Goal: Task Accomplishment & Management: Complete application form

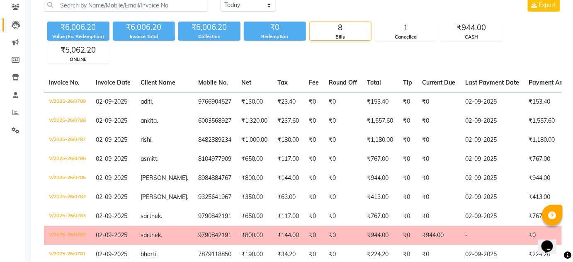
scroll to position [8, 0]
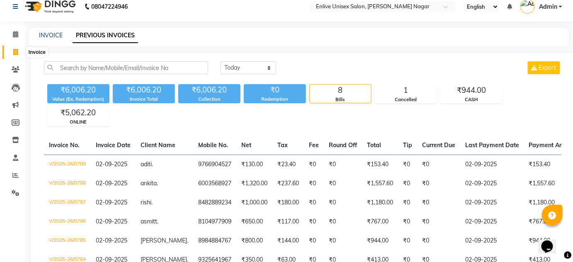
drag, startPoint x: 18, startPoint y: 50, endPoint x: 41, endPoint y: 67, distance: 28.7
click at [18, 50] on span at bounding box center [15, 53] width 15 height 10
select select "service"
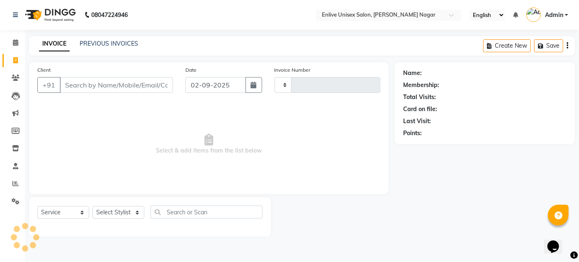
type input "0790"
select select "145"
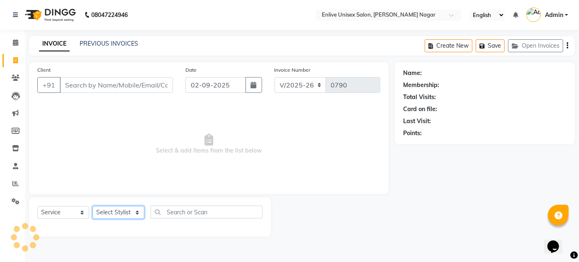
click at [128, 214] on select "Select Stylist" at bounding box center [119, 212] width 52 height 13
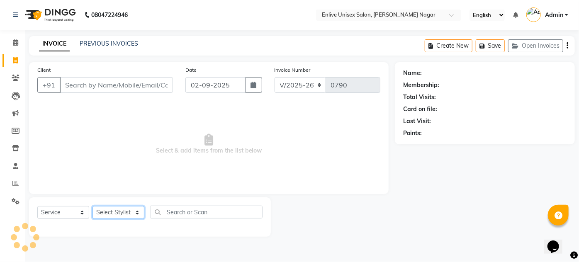
click at [128, 214] on select "Select Stylist" at bounding box center [119, 212] width 52 height 13
click at [128, 214] on select "Select Stylist [PERSON_NAME] [PERSON_NAME] Nitin Sir sameer [PERSON_NAME] [PERS…" at bounding box center [119, 212] width 52 height 13
select select "84498"
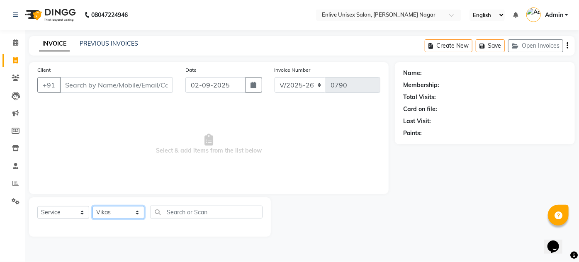
click at [93, 206] on select "Select Stylist [PERSON_NAME] [PERSON_NAME] Nitin Sir sameer [PERSON_NAME] [PERS…" at bounding box center [119, 212] width 52 height 13
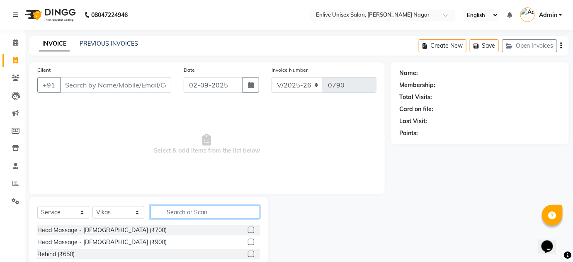
click at [194, 213] on input "text" at bounding box center [206, 212] width 110 height 13
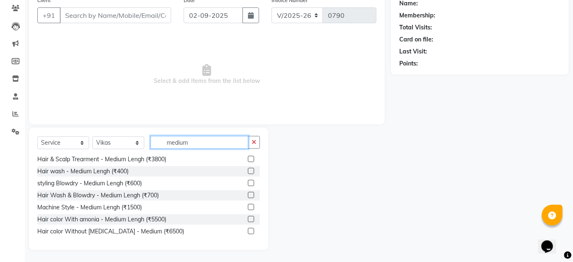
scroll to position [75, 0]
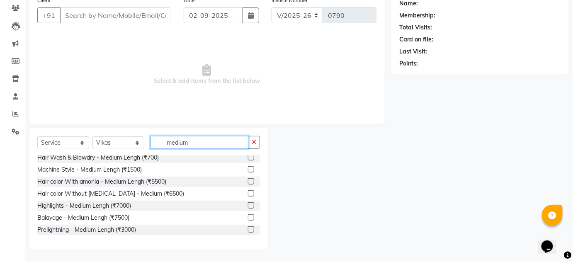
type input "medium"
click at [248, 193] on label at bounding box center [251, 193] width 6 height 6
click at [248, 193] on input "checkbox" at bounding box center [250, 193] width 5 height 5
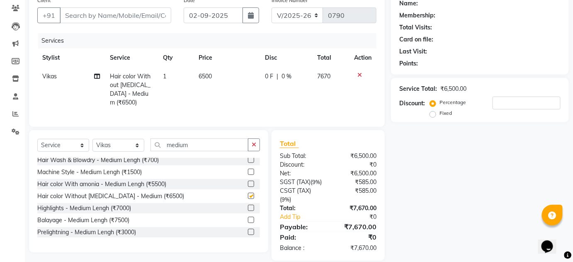
checkbox input "false"
click at [248, 211] on label at bounding box center [251, 208] width 6 height 6
click at [248, 211] on input "checkbox" at bounding box center [250, 208] width 5 height 5
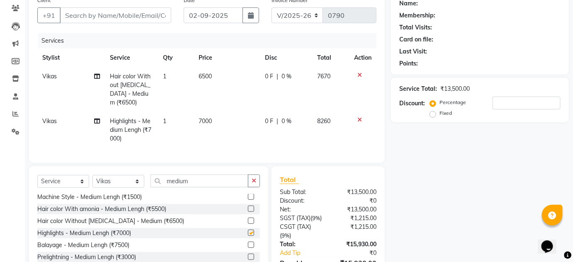
checkbox input "false"
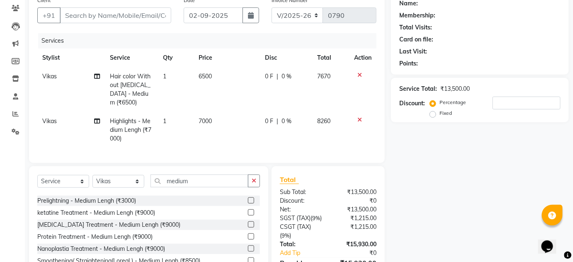
scroll to position [146, 0]
click at [248, 225] on label at bounding box center [251, 222] width 6 height 6
click at [248, 225] on input "checkbox" at bounding box center [250, 221] width 5 height 5
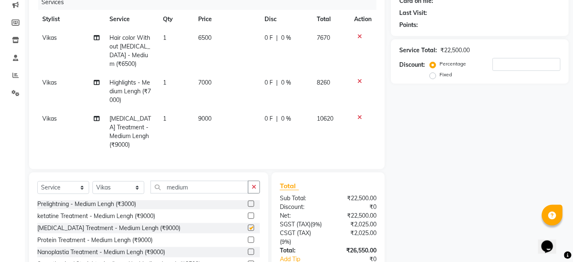
checkbox input "false"
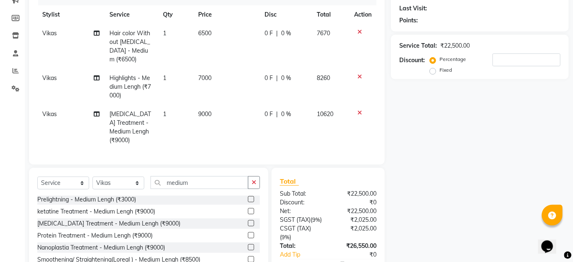
scroll to position [167, 0]
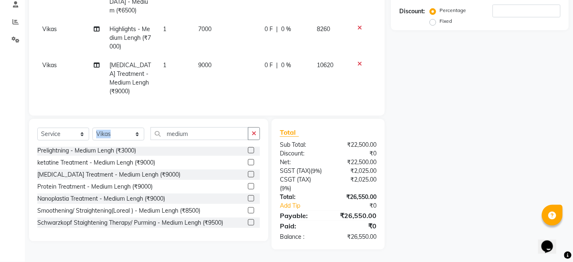
drag, startPoint x: 209, startPoint y: 130, endPoint x: 119, endPoint y: 122, distance: 90.8
click at [119, 127] on div "Select Service Product Membership Package Voucher Prepaid Gift Card Select Styl…" at bounding box center [148, 136] width 223 height 19
click at [126, 128] on select "Select Stylist [PERSON_NAME] [PERSON_NAME] Nitin Sir sameer [PERSON_NAME] [PERS…" at bounding box center [119, 134] width 52 height 13
click at [198, 127] on input "medium" at bounding box center [200, 133] width 98 height 13
click at [202, 127] on input "medium" at bounding box center [200, 133] width 98 height 13
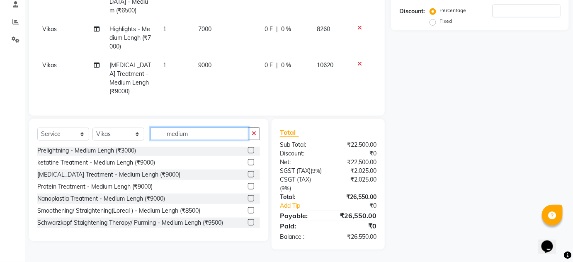
click at [202, 127] on input "medium" at bounding box center [200, 133] width 98 height 13
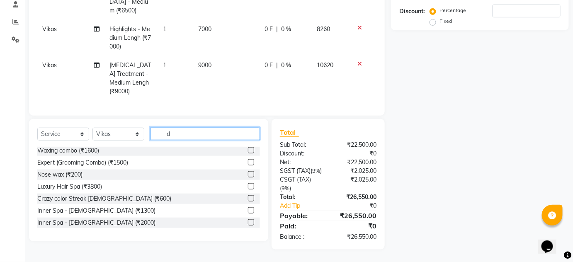
scroll to position [0, 0]
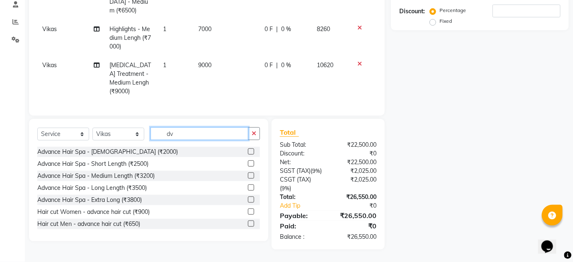
type input "dv"
click at [248, 209] on label at bounding box center [251, 212] width 6 height 6
click at [248, 209] on input "checkbox" at bounding box center [250, 211] width 5 height 5
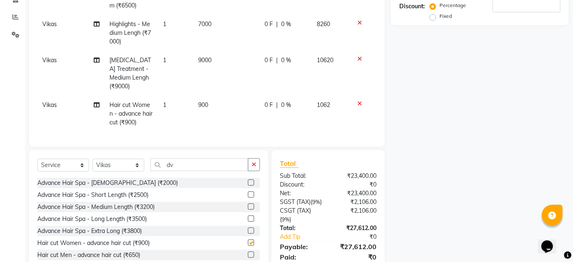
checkbox input "false"
click at [112, 159] on select "Select Stylist [PERSON_NAME] [PERSON_NAME] Nitin Sir sameer [PERSON_NAME] [PERS…" at bounding box center [119, 165] width 52 height 13
select select "75723"
click at [93, 159] on select "Select Stylist [PERSON_NAME] [PERSON_NAME] Nitin Sir sameer [PERSON_NAME] [PERS…" at bounding box center [119, 165] width 52 height 13
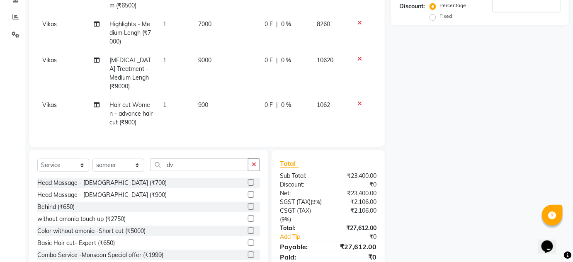
click at [145, 168] on div "Select Service Product Membership Package Voucher Prepaid Gift Card Select Styl…" at bounding box center [148, 167] width 223 height 19
click at [183, 165] on input "dv" at bounding box center [200, 164] width 98 height 13
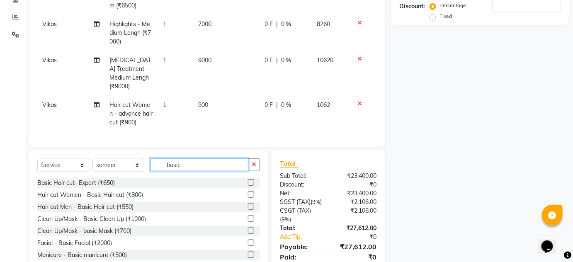
type input "basic"
click at [248, 204] on label at bounding box center [251, 207] width 6 height 6
click at [248, 205] on input "checkbox" at bounding box center [250, 207] width 5 height 5
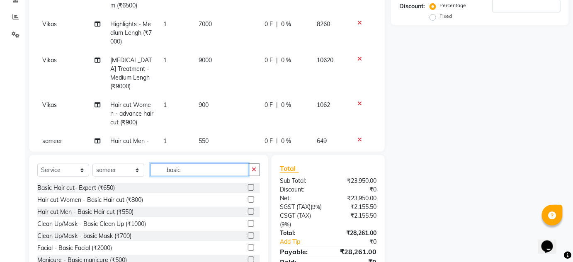
checkbox input "false"
drag, startPoint x: 202, startPoint y: 171, endPoint x: 3, endPoint y: 179, distance: 199.3
click at [54, 183] on div "Select Service Product Membership Package Voucher Prepaid Gift Card Select Styl…" at bounding box center [148, 216] width 239 height 122
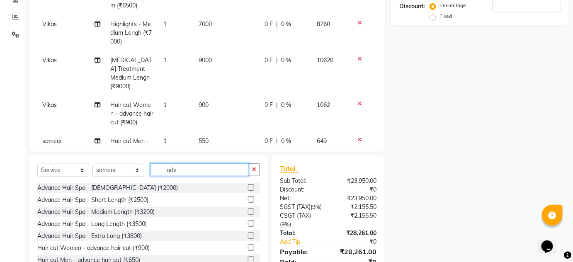
type input "adv"
click at [248, 188] on label at bounding box center [251, 188] width 6 height 6
click at [248, 188] on input "checkbox" at bounding box center [250, 187] width 5 height 5
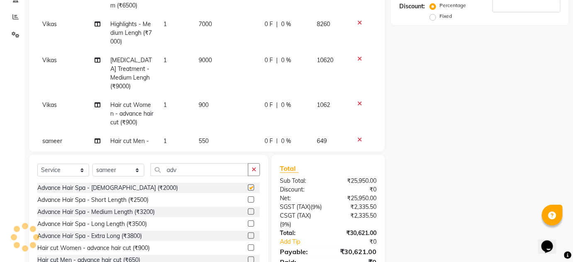
checkbox input "false"
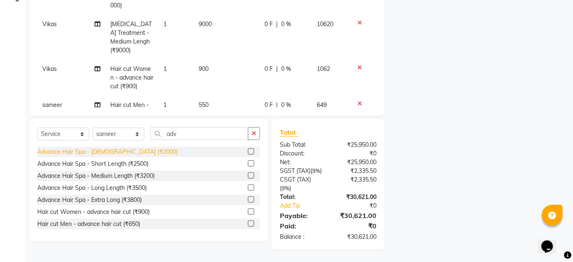
scroll to position [211, 0]
click at [128, 128] on select "Select Stylist [PERSON_NAME] [PERSON_NAME] Nitin Sir sameer [PERSON_NAME] [PERS…" at bounding box center [119, 134] width 52 height 13
select select "26241"
click at [93, 128] on select "Select Stylist [PERSON_NAME] [PERSON_NAME] Nitin Sir sameer [PERSON_NAME] [PERS…" at bounding box center [119, 134] width 52 height 13
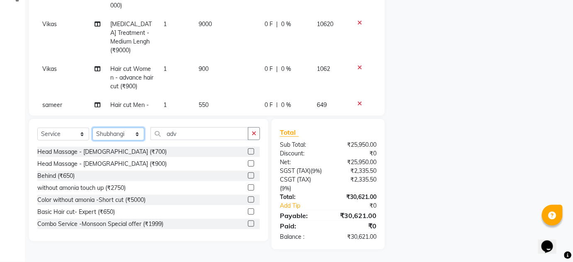
scroll to position [64, 0]
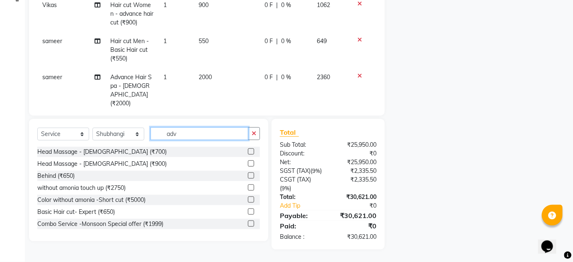
drag, startPoint x: 199, startPoint y: 120, endPoint x: 117, endPoint y: 131, distance: 82.5
click at [121, 131] on div "Select Service Product Membership Package Voucher Prepaid Gift Card Select Styl…" at bounding box center [148, 136] width 223 height 19
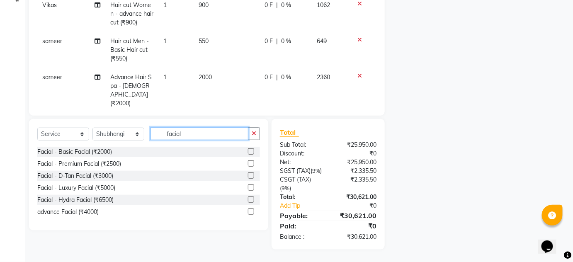
type input "facial"
click at [251, 209] on label at bounding box center [251, 212] width 6 height 6
click at [251, 209] on input "checkbox" at bounding box center [250, 211] width 5 height 5
checkbox input "false"
drag, startPoint x: 201, startPoint y: 127, endPoint x: 88, endPoint y: 128, distance: 113.2
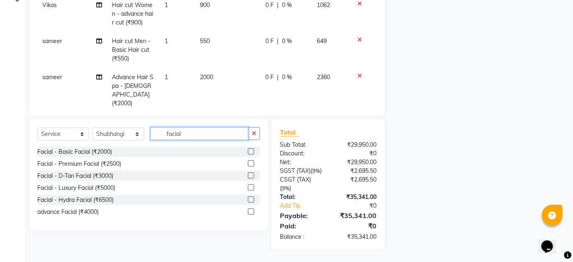
click at [100, 128] on div "Select Service Product Membership Package Voucher Prepaid Gift Card Select Styl…" at bounding box center [148, 136] width 223 height 19
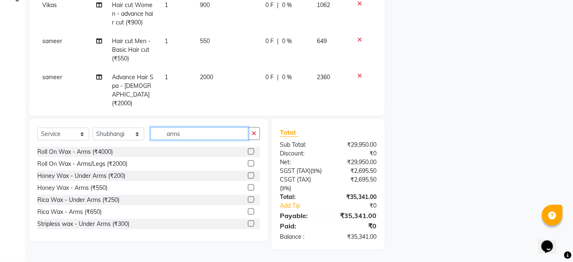
type input "arms"
click at [248, 209] on label at bounding box center [251, 212] width 6 height 6
click at [248, 209] on input "checkbox" at bounding box center [250, 211] width 5 height 5
checkbox input "false"
drag, startPoint x: 217, startPoint y: 129, endPoint x: 37, endPoint y: 127, distance: 179.2
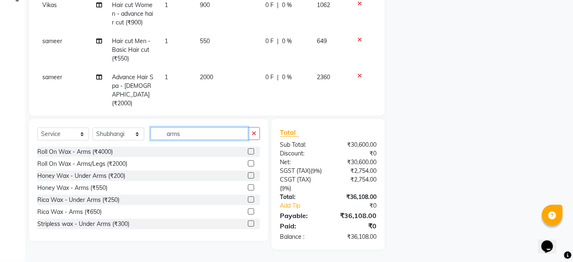
click at [53, 128] on div "Select Service Product Membership Package Voucher Prepaid Gift Card Select Styl…" at bounding box center [148, 136] width 223 height 19
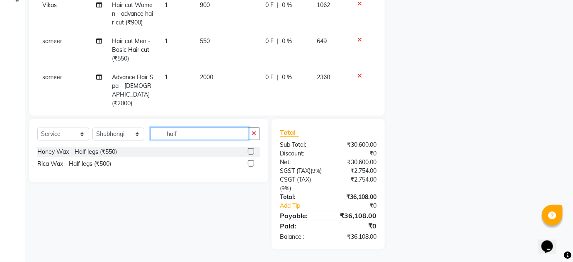
type input "half"
click at [253, 161] on label at bounding box center [251, 164] width 6 height 6
click at [253, 161] on input "checkbox" at bounding box center [250, 163] width 5 height 5
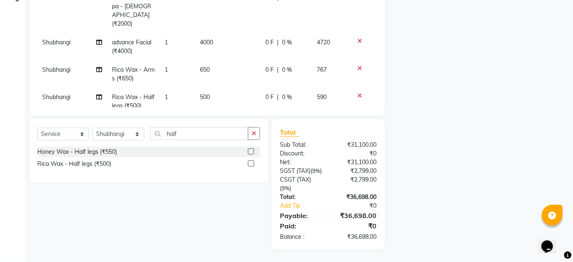
checkbox input "false"
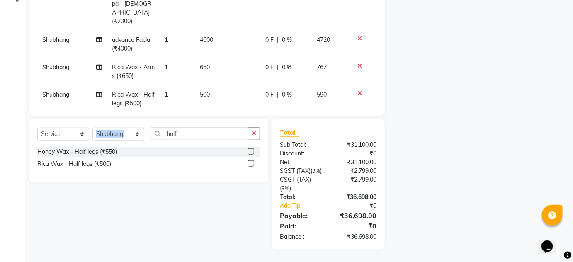
drag, startPoint x: 220, startPoint y: 132, endPoint x: 153, endPoint y: 135, distance: 67.3
click at [134, 135] on div "Select Service Product Membership Package Voucher Prepaid Gift Card Select Styl…" at bounding box center [148, 136] width 223 height 19
click at [212, 127] on input "half" at bounding box center [200, 133] width 98 height 13
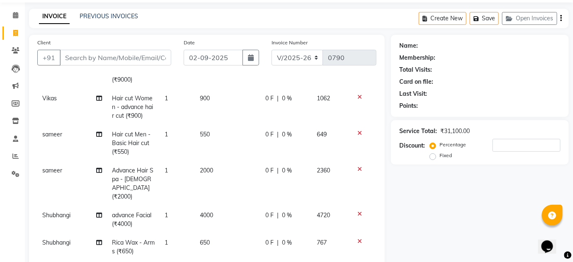
scroll to position [22, 0]
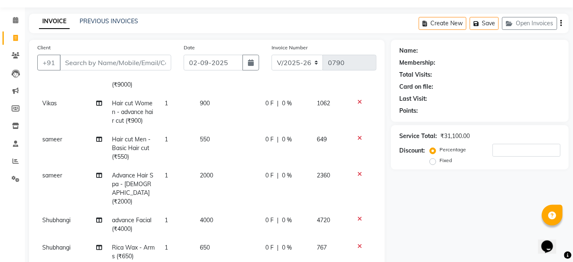
type input "under"
click at [506, 153] on input "number" at bounding box center [527, 150] width 68 height 13
type input "2"
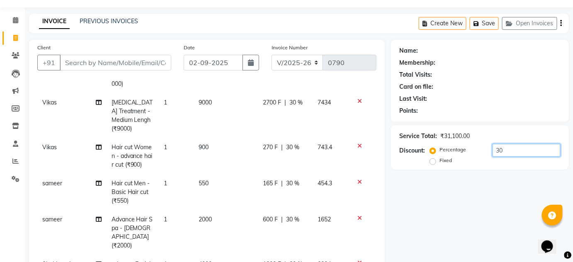
scroll to position [113, 0]
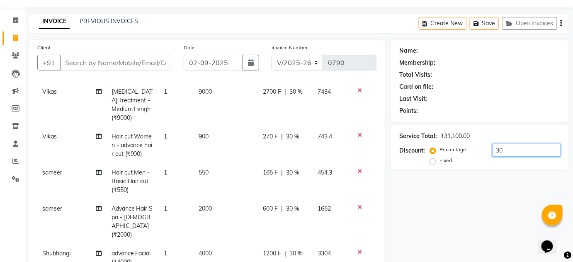
type input "30"
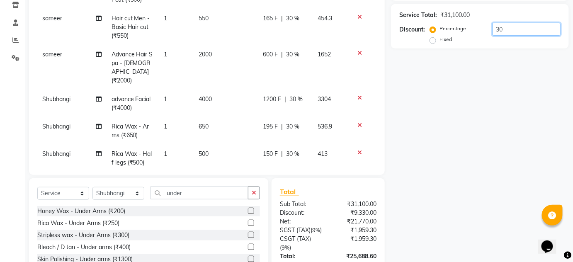
scroll to position [188, 0]
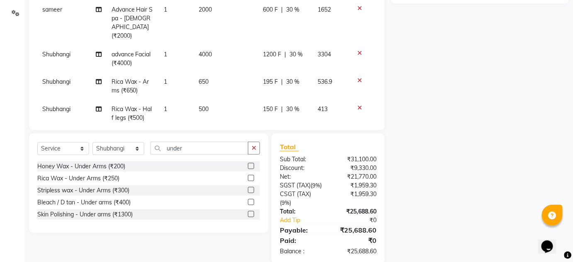
click at [212, 45] on td "4000" at bounding box center [226, 58] width 65 height 27
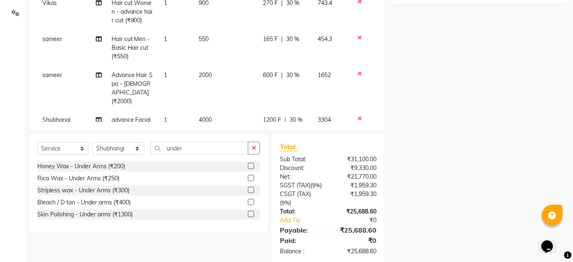
select select "26241"
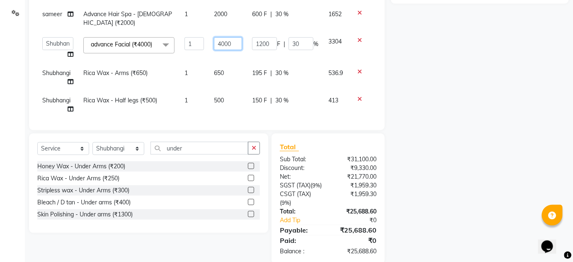
drag, startPoint x: 227, startPoint y: 34, endPoint x: 170, endPoint y: 44, distance: 58.1
click at [209, 42] on td "4000" at bounding box center [228, 48] width 38 height 32
type input "3000"
click at [435, 110] on div "Name: Membership: Total Visits: Card on file: Last Visit: Points: Service Total…" at bounding box center [483, 69] width 184 height 390
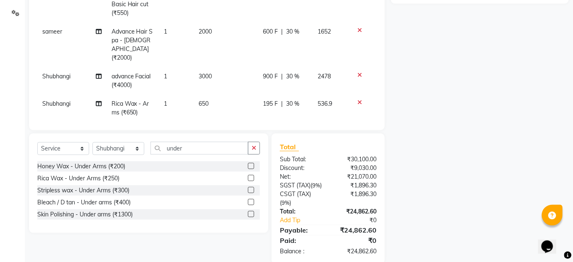
scroll to position [135, 0]
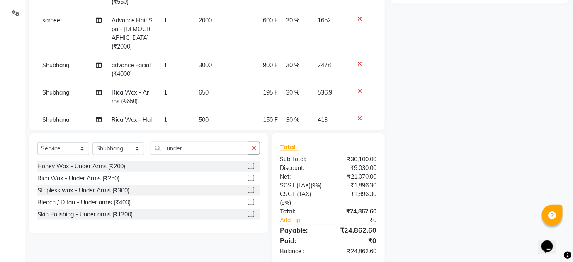
click at [290, 88] on span "30 %" at bounding box center [293, 92] width 13 height 9
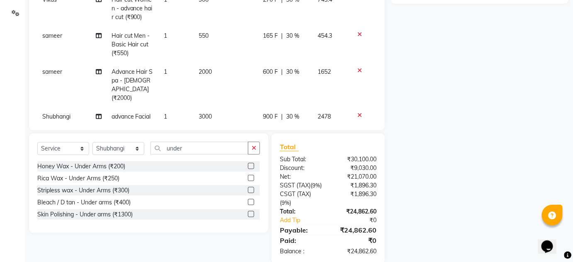
select select "26241"
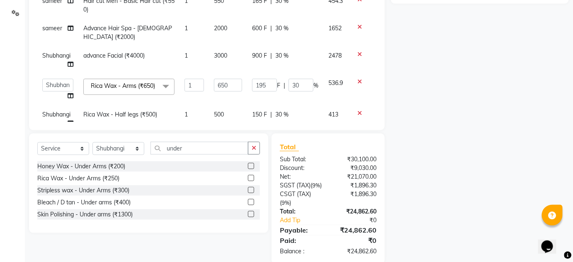
scroll to position [84, 0]
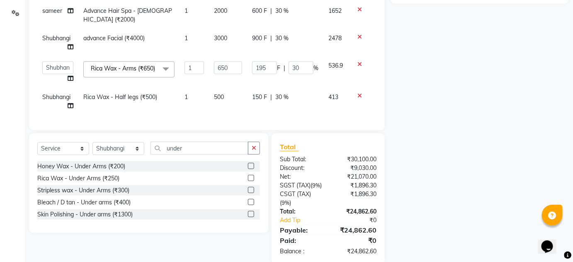
click at [252, 178] on label at bounding box center [251, 178] width 6 height 6
click at [252, 178] on input "checkbox" at bounding box center [250, 178] width 5 height 5
checkbox input "false"
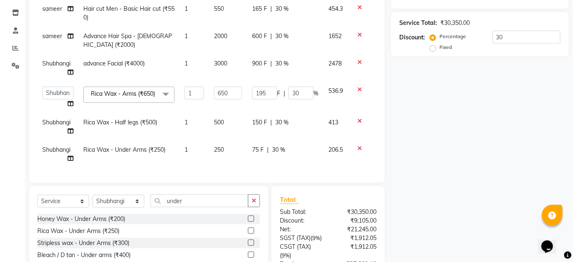
scroll to position [22, 0]
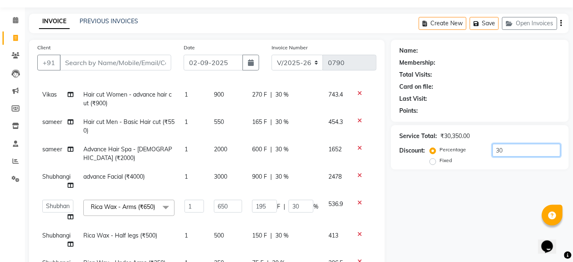
drag, startPoint x: 481, startPoint y: 142, endPoint x: 444, endPoint y: 139, distance: 37.1
click at [441, 141] on div "Service Total: ₹30,350.00 Discount: Percentage Fixed 30" at bounding box center [479, 148] width 161 height 38
type input "0"
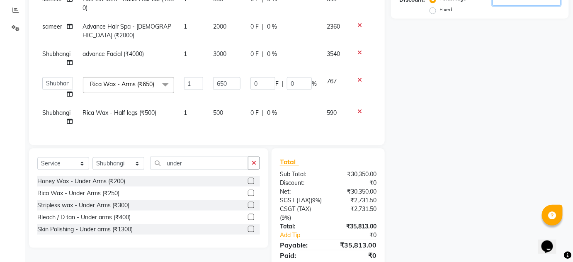
scroll to position [73, 0]
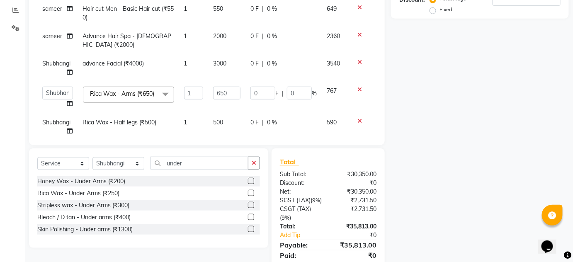
click at [211, 54] on td "3000" at bounding box center [226, 67] width 37 height 27
select select "26241"
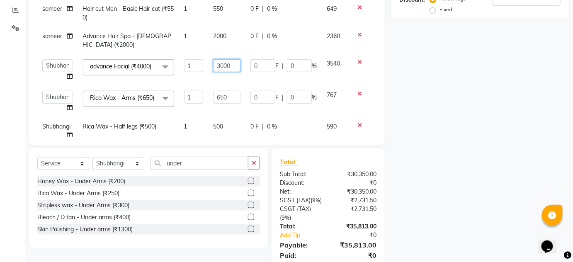
drag, startPoint x: 228, startPoint y: 54, endPoint x: 139, endPoint y: 40, distance: 89.8
click at [143, 40] on tbody "Vikas Hair color Without [MEDICAL_DATA] - Medium (₹6500) 1 6500 0 F | 0 % 7670 …" at bounding box center [206, 31] width 339 height 282
type input "4000"
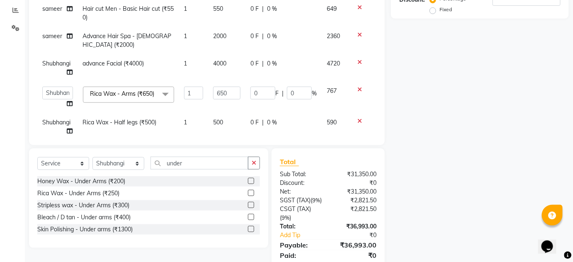
click at [420, 102] on div "Name: Membership: Total Visits: Card on file: Last Visit: Points: Service Total…" at bounding box center [483, 84] width 184 height 390
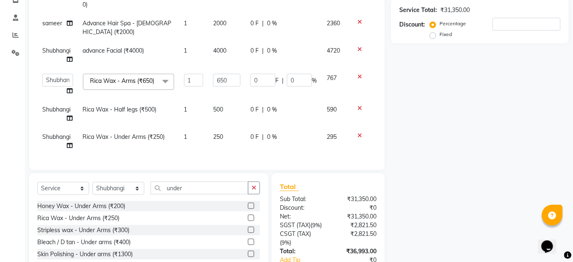
scroll to position [136, 0]
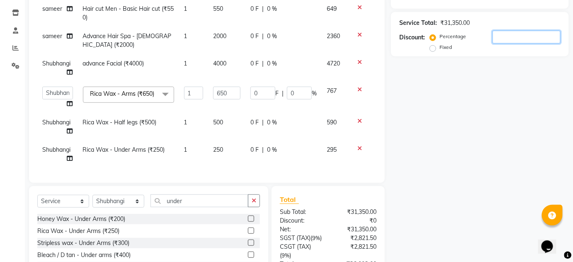
click at [511, 34] on input "number" at bounding box center [527, 37] width 68 height 13
type input "3"
type input "19.5"
type input "3"
type input "30"
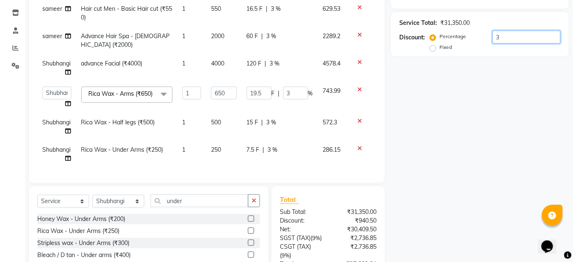
type input "195"
type input "30"
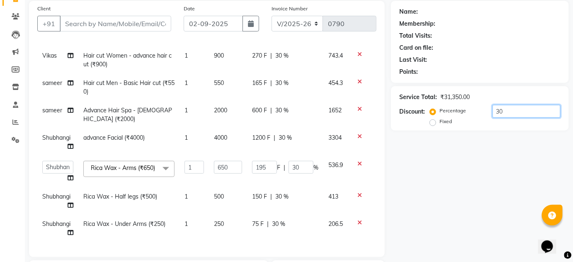
scroll to position [60, 0]
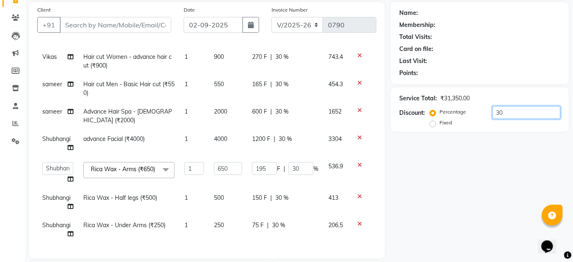
drag, startPoint x: 385, startPoint y: 90, endPoint x: 94, endPoint y: 51, distance: 293.4
click at [175, 61] on div "Client +91 Date [DATE] Invoice Number V/2025 V/[PHONE_NUMBER] Services Stylist …" at bounding box center [299, 197] width 553 height 390
type input "0"
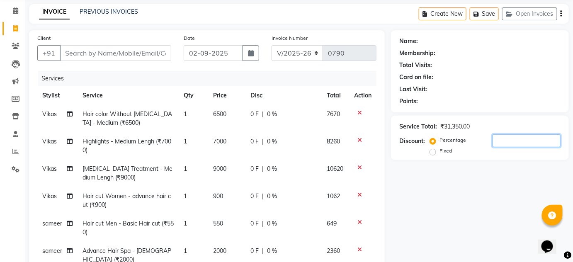
scroll to position [0, 0]
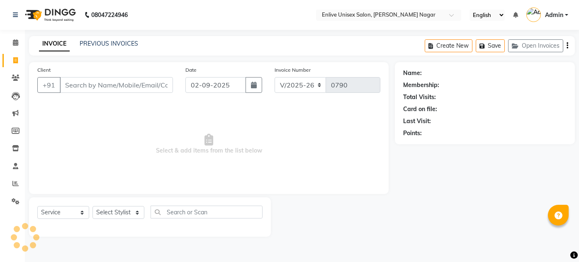
select select "145"
select select "service"
click at [113, 214] on select "Select Stylist" at bounding box center [119, 212] width 52 height 13
drag, startPoint x: 0, startPoint y: 0, endPoint x: 113, endPoint y: 214, distance: 241.6
click at [113, 214] on select "Select Stylist" at bounding box center [119, 212] width 52 height 13
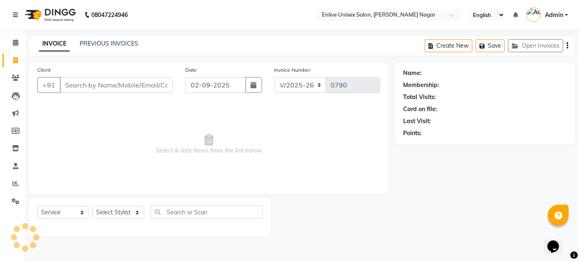
click at [113, 214] on select "Select Stylist" at bounding box center [119, 212] width 52 height 13
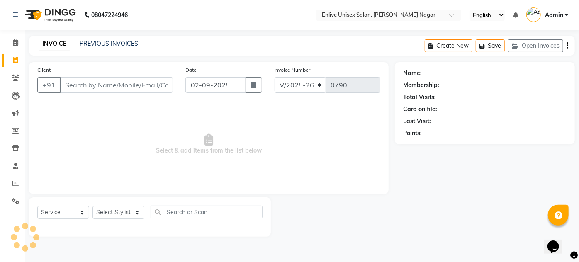
click at [113, 214] on select "Select Stylist" at bounding box center [119, 212] width 52 height 13
click at [114, 214] on select "Select Stylist" at bounding box center [119, 212] width 52 height 13
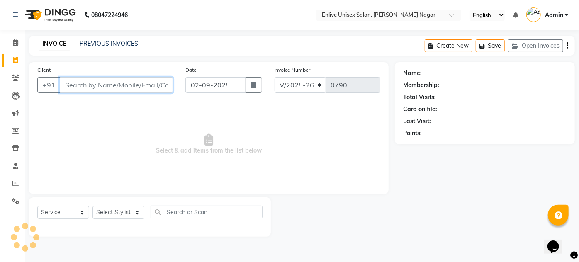
click at [147, 85] on input "Client" at bounding box center [116, 85] width 113 height 16
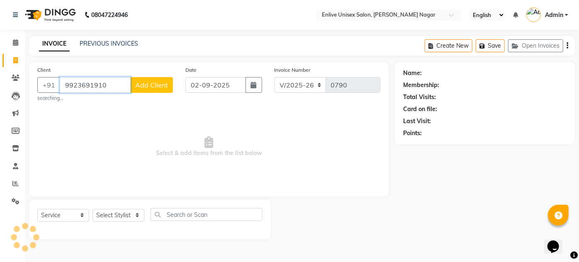
type input "9923691910"
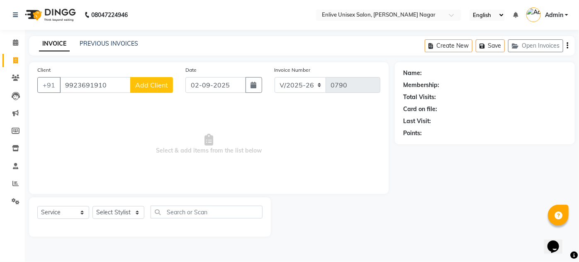
click at [161, 89] on button "Add Client" at bounding box center [151, 85] width 43 height 16
select select "22"
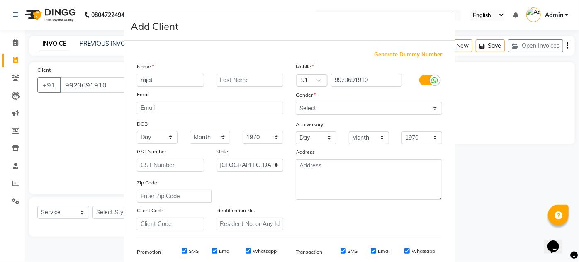
type input "rajat"
click at [256, 80] on input "text" at bounding box center [250, 80] width 67 height 13
type input "."
drag, startPoint x: 346, startPoint y: 105, endPoint x: 343, endPoint y: 113, distance: 8.7
click at [345, 105] on select "Select Male Female Other Prefer Not To Say" at bounding box center [369, 108] width 146 height 13
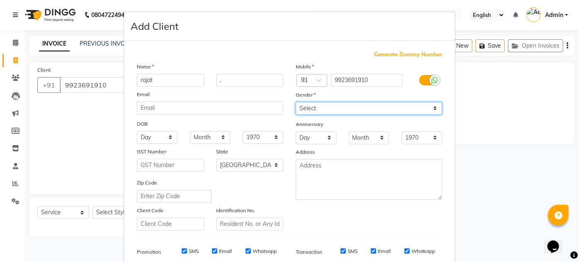
select select "male"
click at [296, 102] on select "Select Male Female Other Prefer Not To Say" at bounding box center [369, 108] width 146 height 13
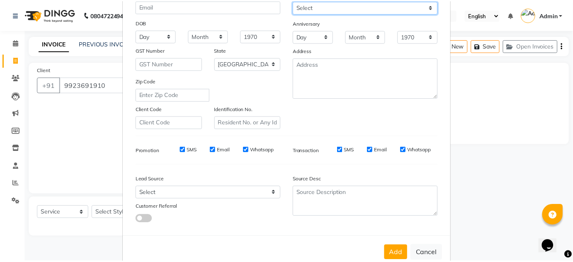
scroll to position [113, 0]
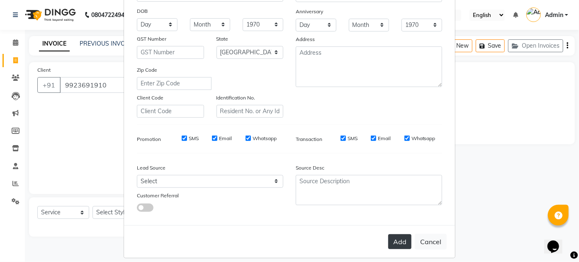
click at [396, 244] on button "Add" at bounding box center [399, 241] width 23 height 15
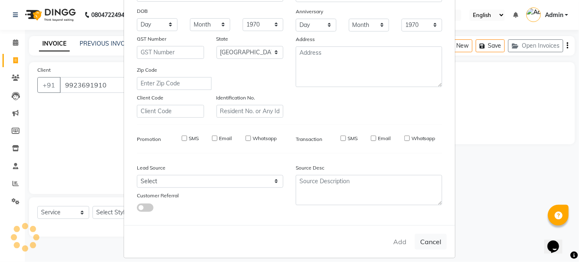
select select
select select "null"
select select
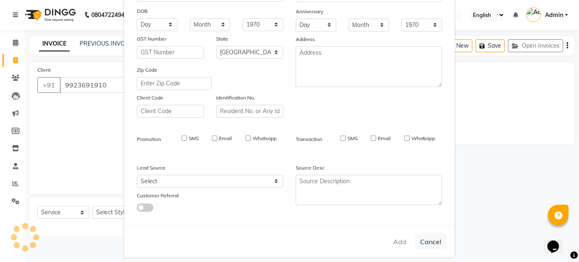
select select
checkbox input "false"
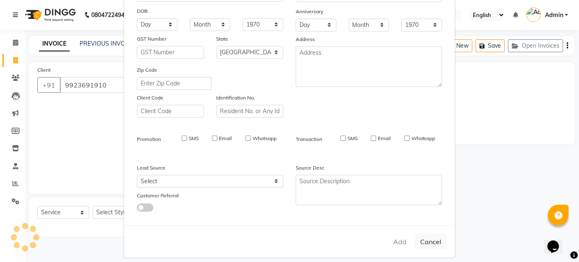
checkbox input "false"
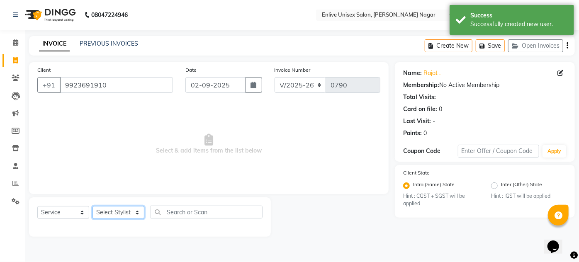
click at [104, 209] on select "Select Stylist [PERSON_NAME] [PERSON_NAME] Nitin Sir sameer [PERSON_NAME] [PERS…" at bounding box center [119, 212] width 52 height 13
select select "4236"
click at [93, 206] on select "Select Stylist [PERSON_NAME] [PERSON_NAME] Nitin Sir sameer [PERSON_NAME] [PERS…" at bounding box center [119, 212] width 52 height 13
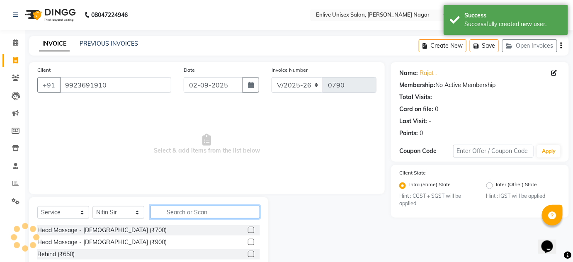
click at [189, 217] on input "text" at bounding box center [206, 212] width 110 height 13
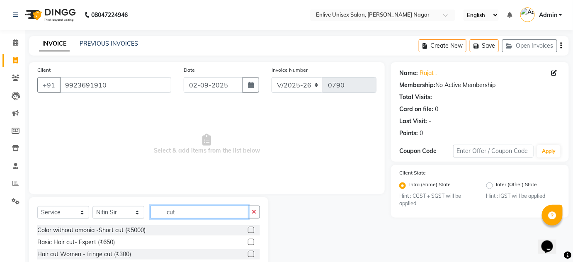
scroll to position [37, 0]
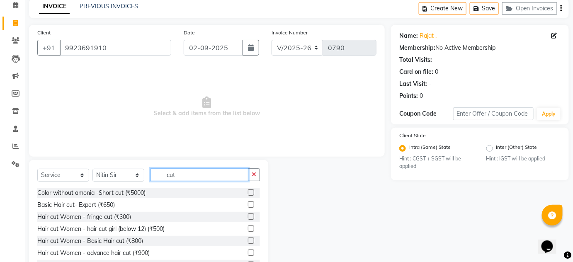
type input "cut"
click at [248, 202] on label at bounding box center [251, 205] width 6 height 6
click at [248, 202] on input "checkbox" at bounding box center [250, 204] width 5 height 5
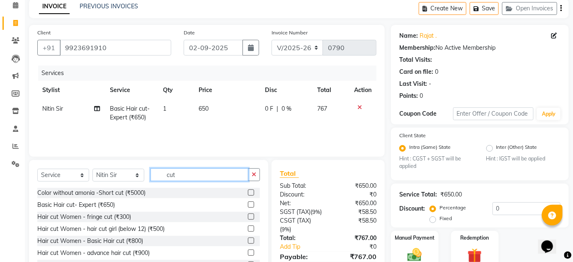
checkbox input "false"
drag, startPoint x: 197, startPoint y: 178, endPoint x: 102, endPoint y: 178, distance: 94.2
click at [102, 178] on div "Select Service Product Membership Package Voucher Prepaid Gift Card Select Styl…" at bounding box center [148, 177] width 223 height 19
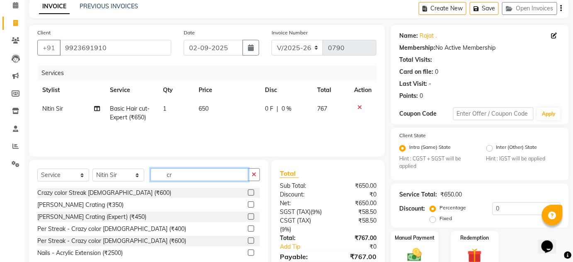
type input "cr"
click at [252, 205] on label at bounding box center [251, 205] width 6 height 6
click at [252, 205] on input "checkbox" at bounding box center [250, 204] width 5 height 5
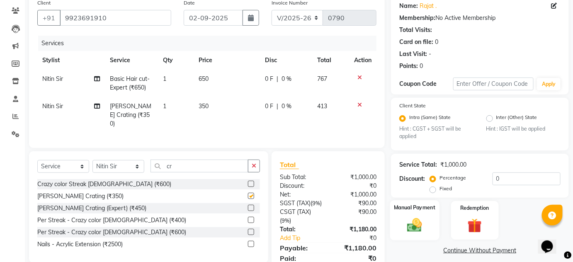
scroll to position [105, 0]
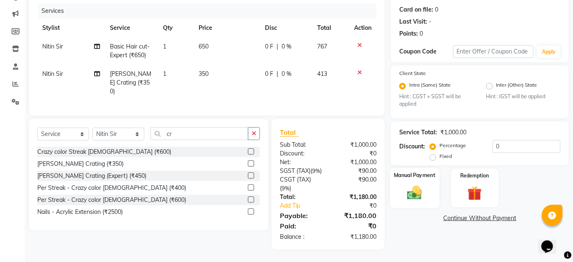
checkbox input "false"
click at [413, 187] on img at bounding box center [415, 193] width 24 height 17
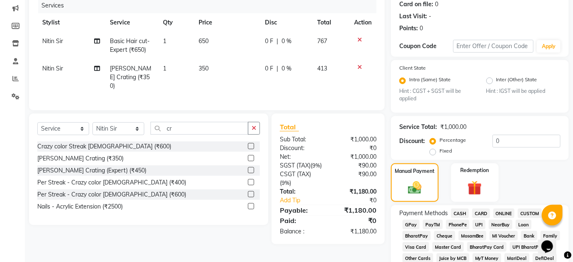
click at [501, 212] on span "ONLINE" at bounding box center [505, 214] width 22 height 10
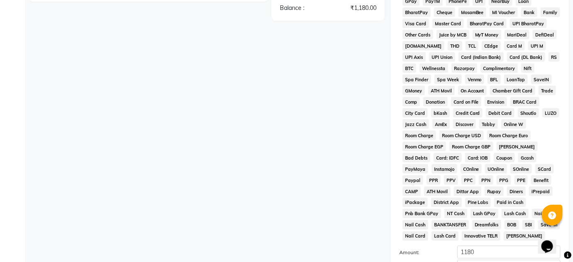
scroll to position [418, 0]
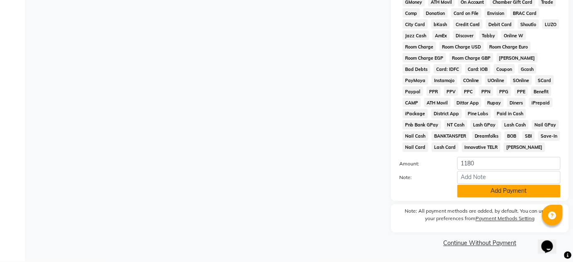
click at [472, 194] on button "Add Payment" at bounding box center [509, 191] width 103 height 13
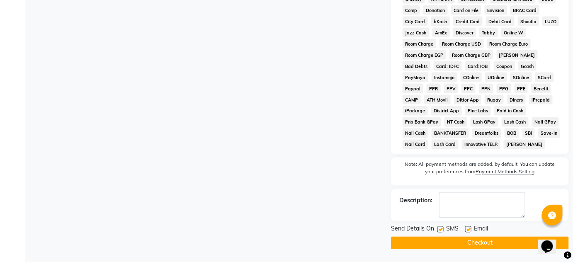
scroll to position [421, 0]
click at [465, 241] on button "Checkout" at bounding box center [480, 243] width 178 height 13
